Goal: Information Seeking & Learning: Learn about a topic

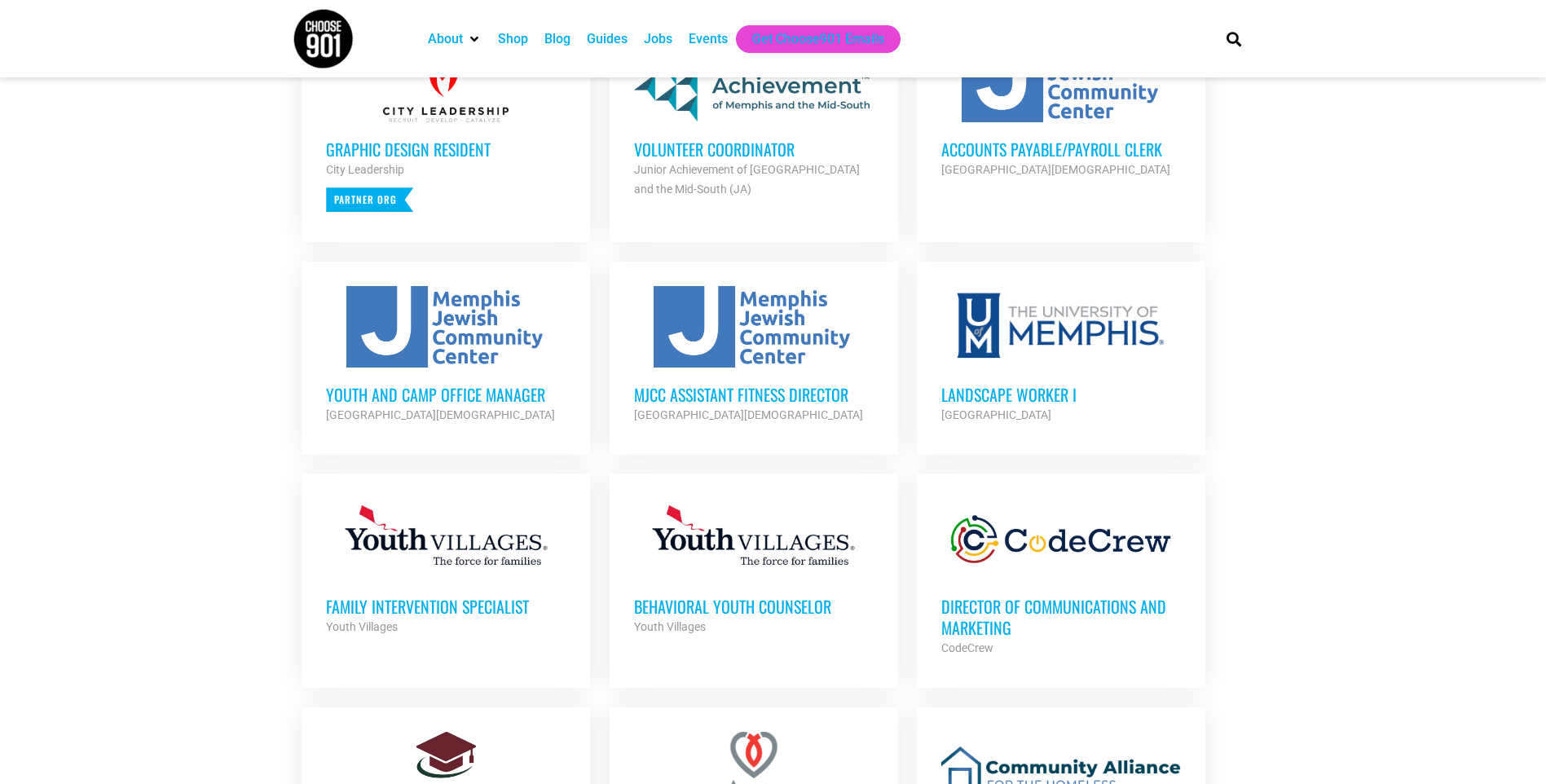
scroll to position [652, 0]
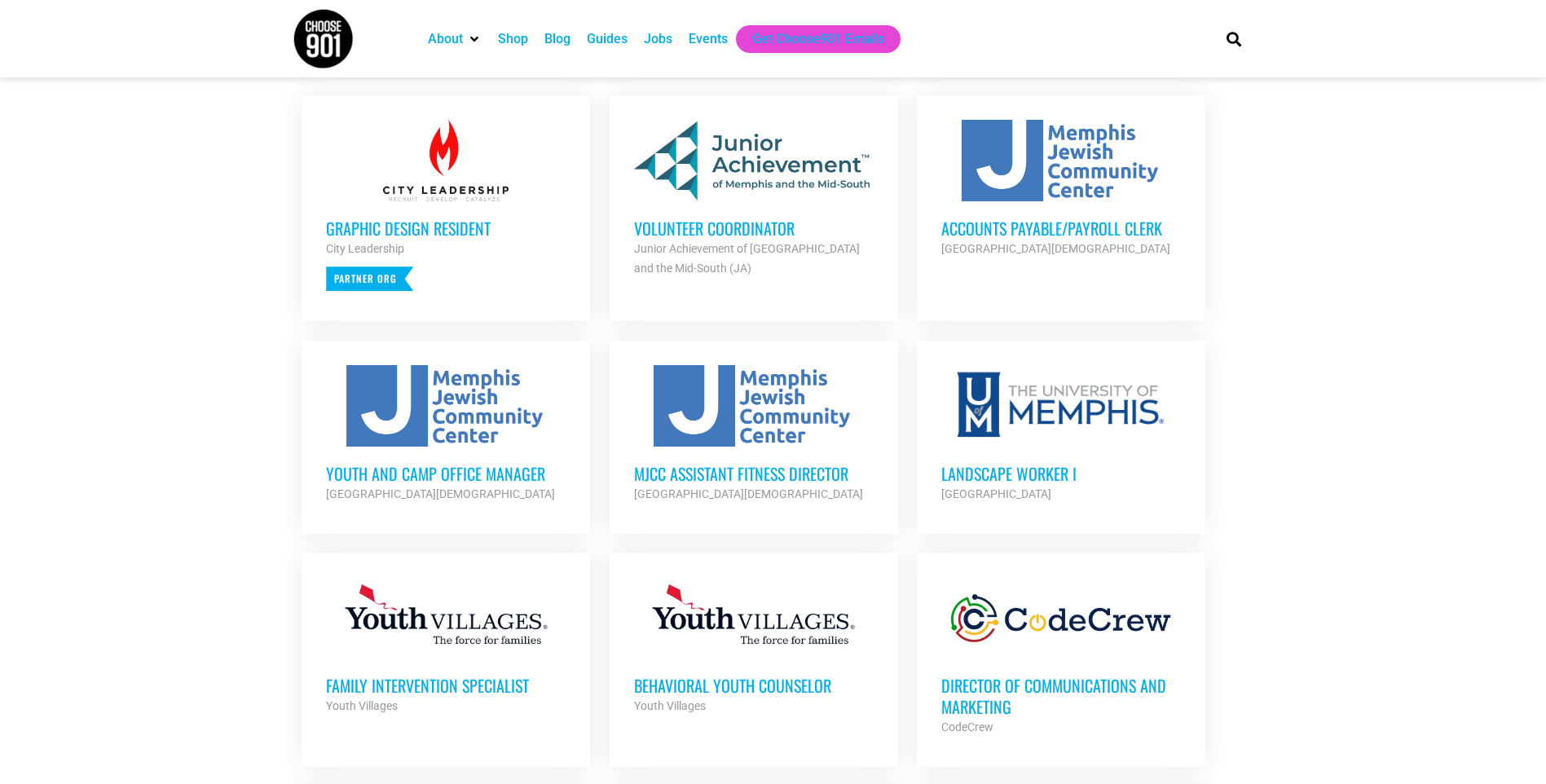
click at [1041, 234] on h3 "Accounts Payable/Payroll Clerk" at bounding box center [1061, 228] width 239 height 21
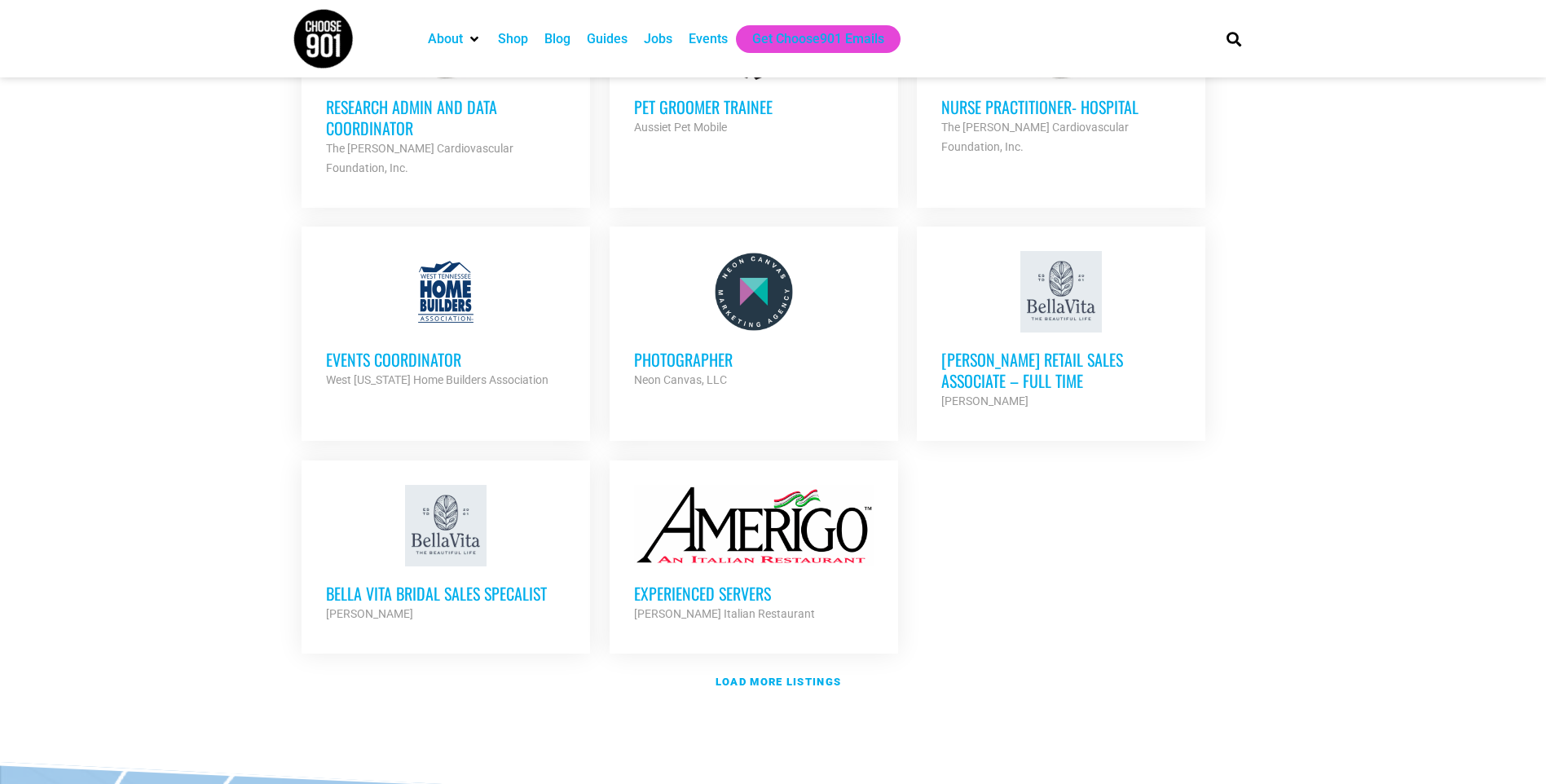
scroll to position [1711, 0]
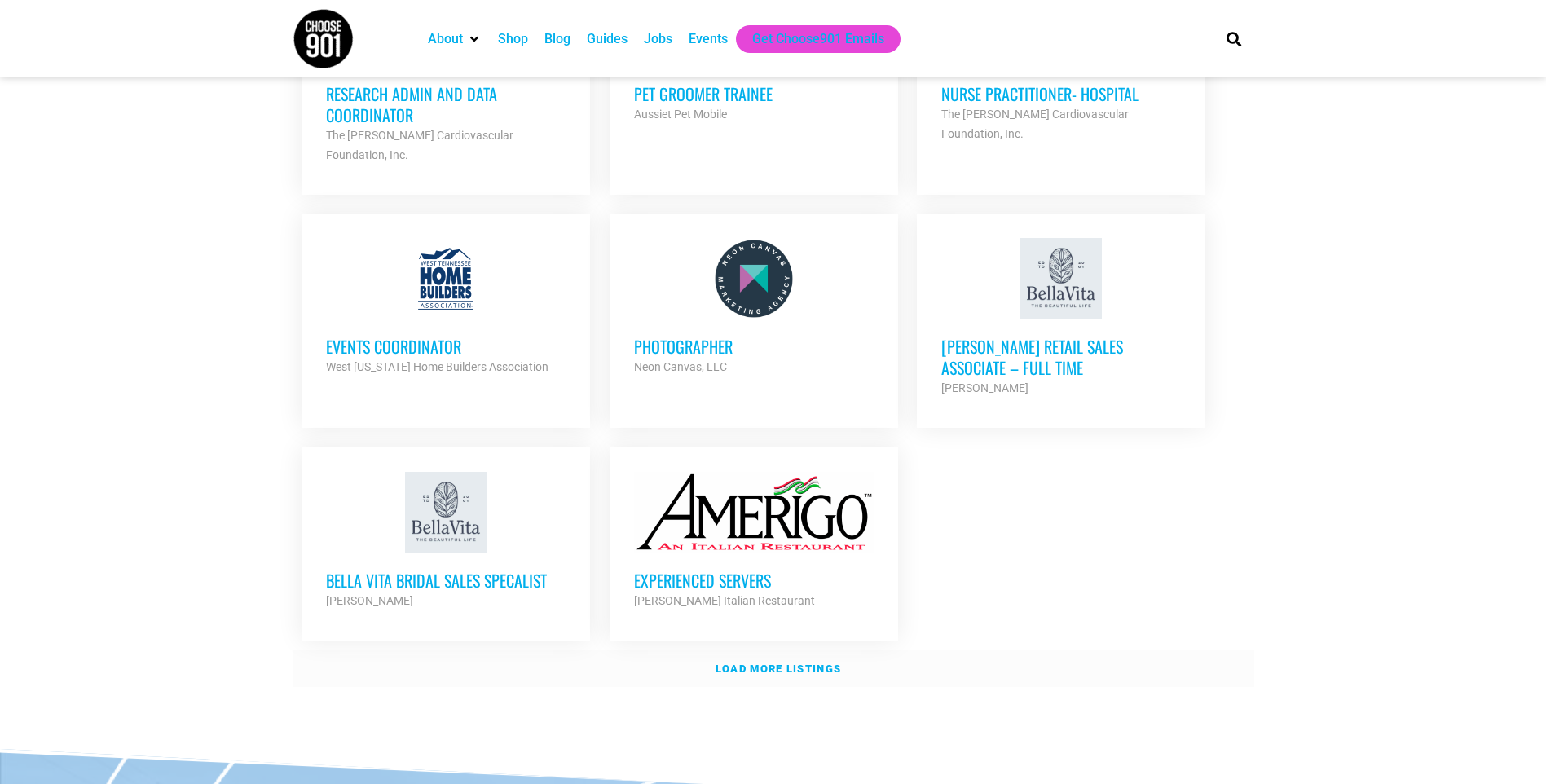
drag, startPoint x: 775, startPoint y: 646, endPoint x: 804, endPoint y: 626, distance: 35.2
click at [775, 662] on strong "Load more listings" at bounding box center [778, 668] width 126 height 12
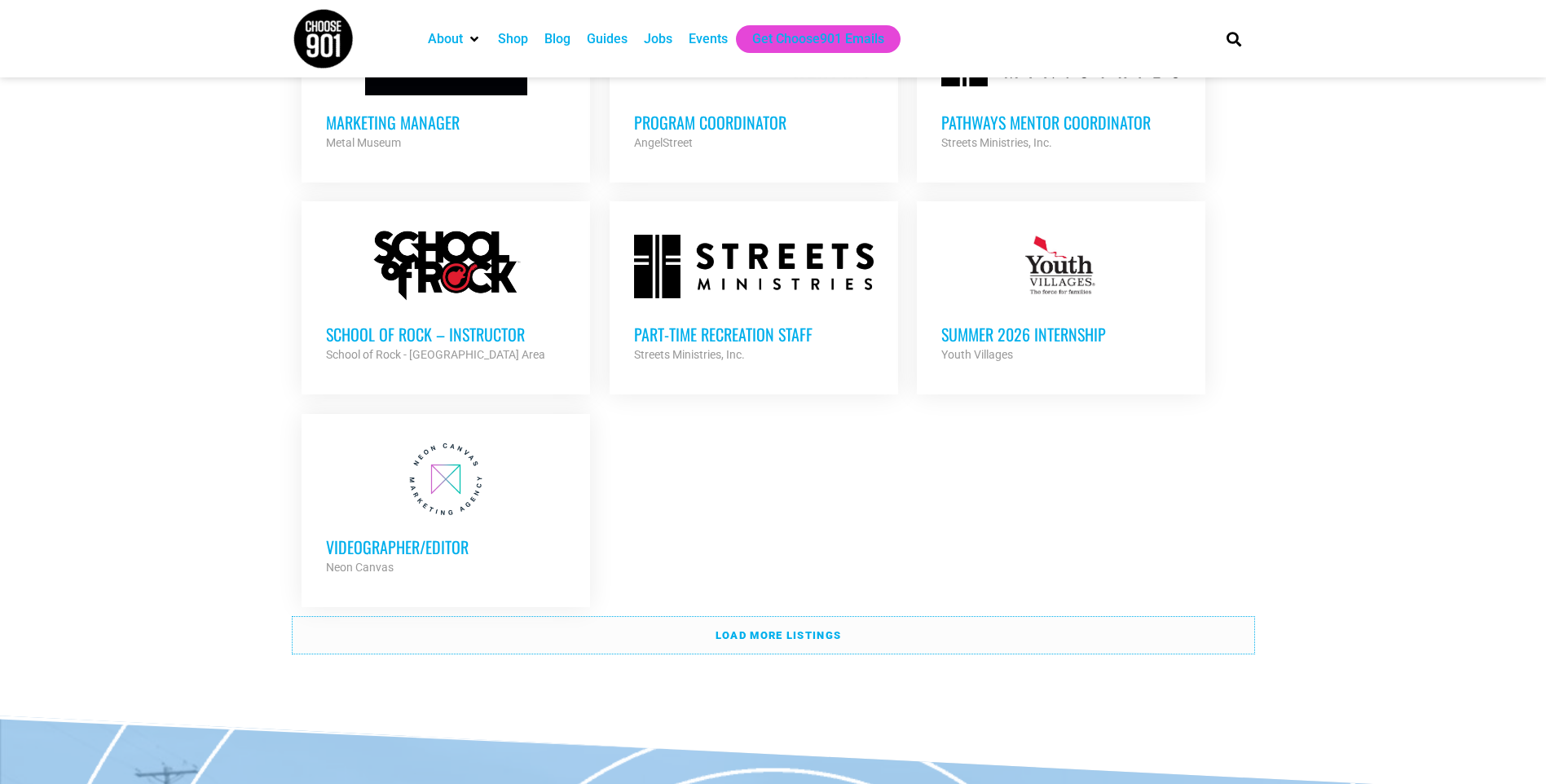
scroll to position [3341, 0]
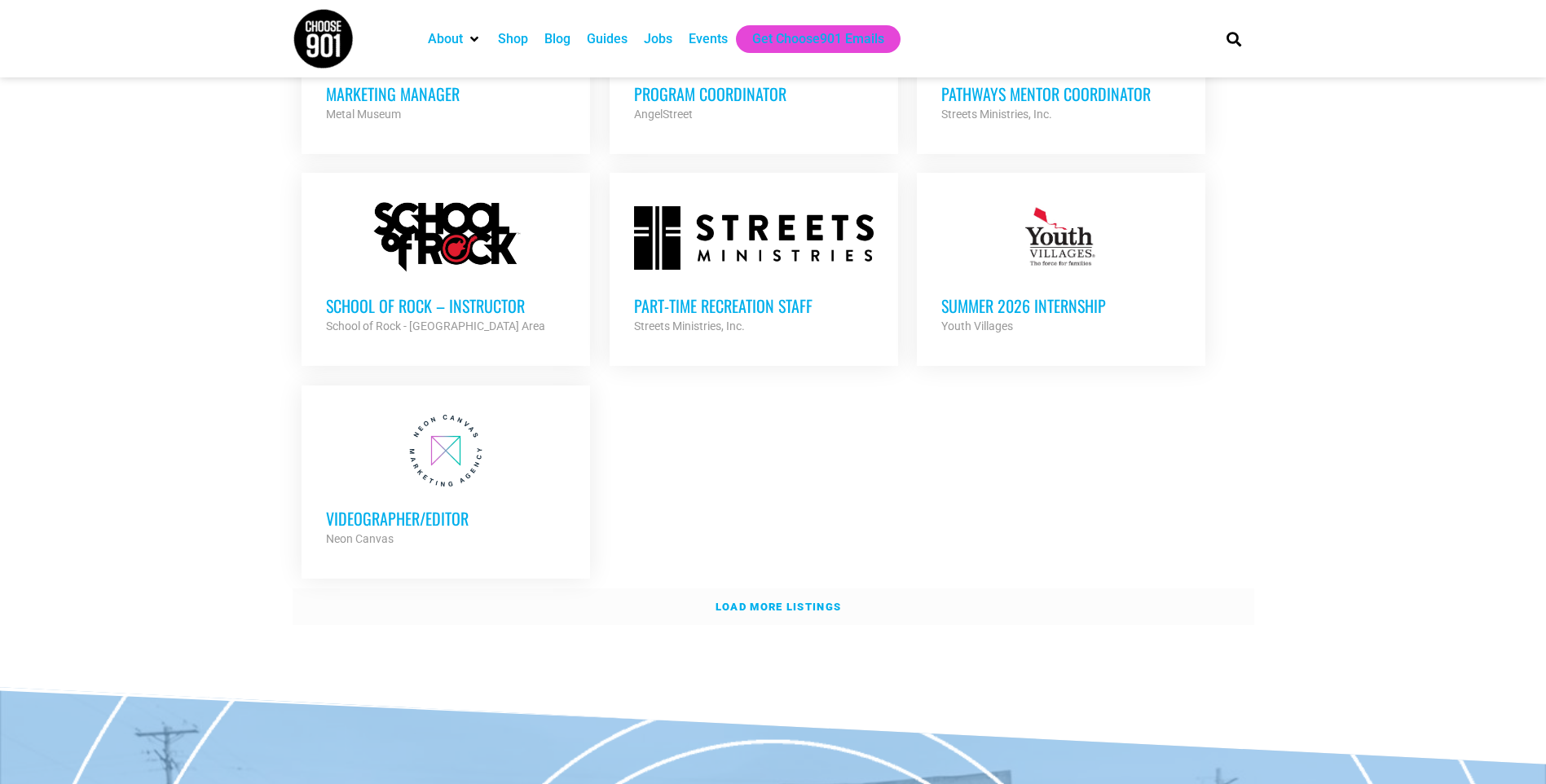
click at [789, 601] on strong "Load more listings" at bounding box center [778, 606] width 126 height 12
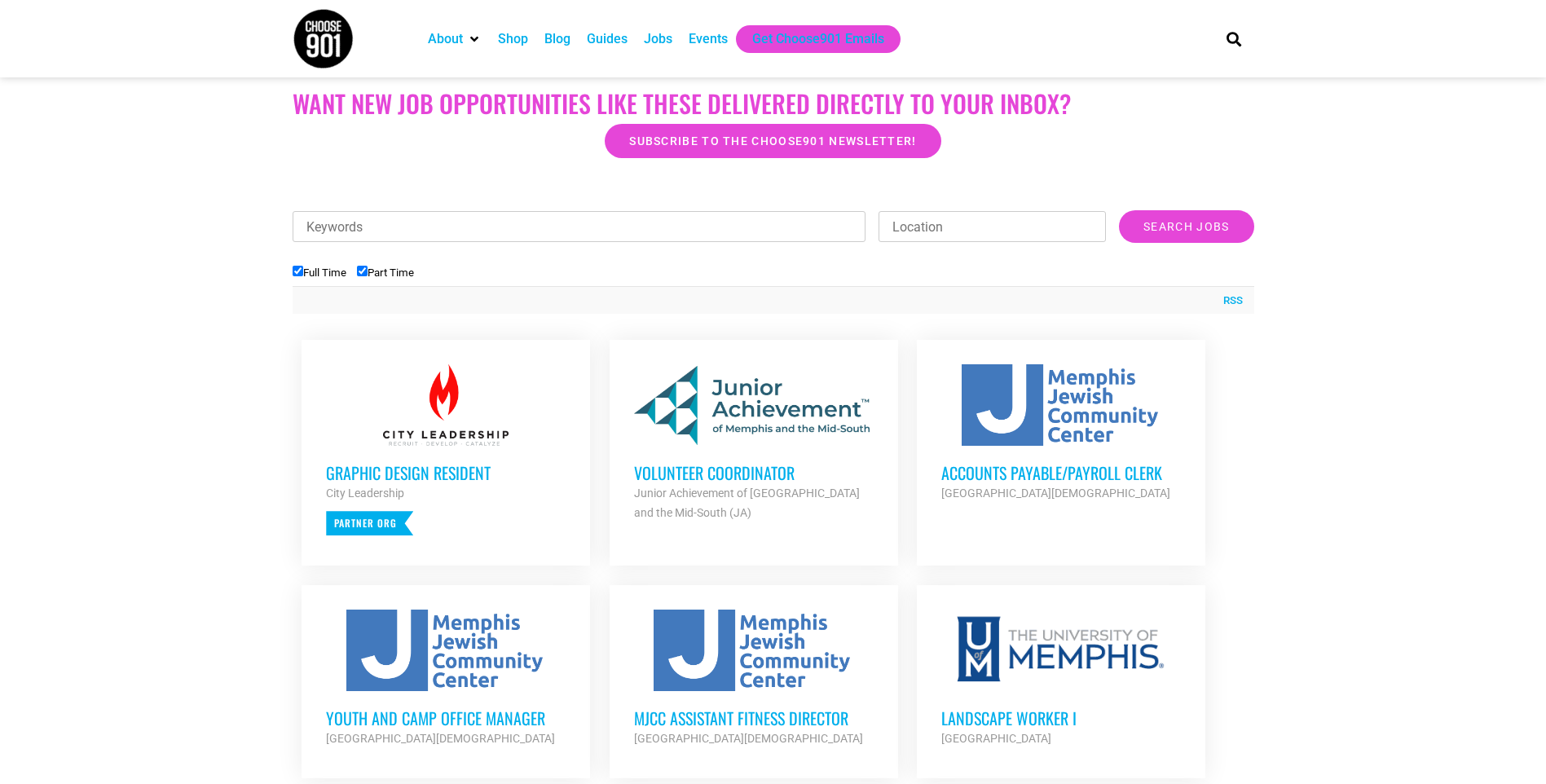
scroll to position [0, 0]
